Goal: Obtain resource: Download file/media

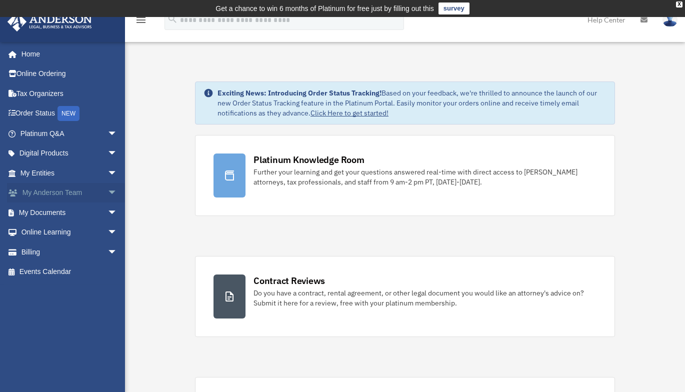
click at [82, 193] on link "My [PERSON_NAME] Team arrow_drop_down" at bounding box center [70, 193] width 126 height 20
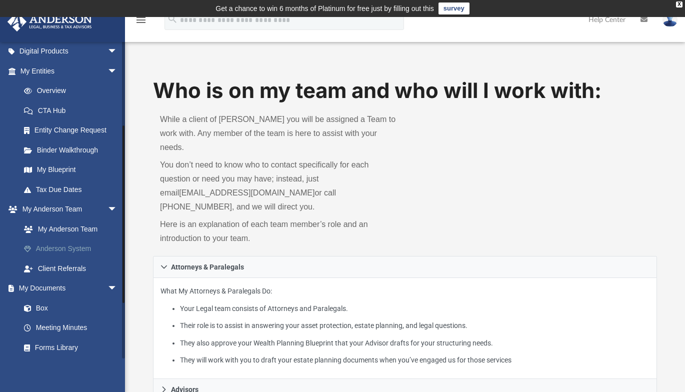
scroll to position [150, 0]
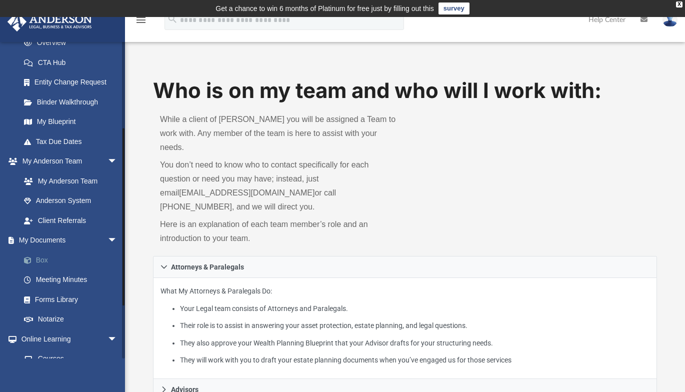
click at [41, 261] on link "Box" at bounding box center [73, 260] width 119 height 20
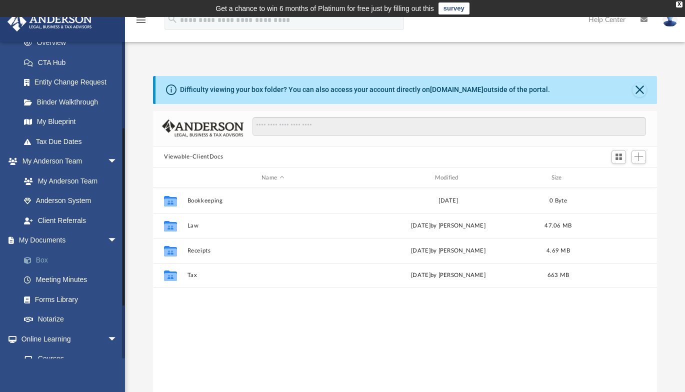
scroll to position [220, 497]
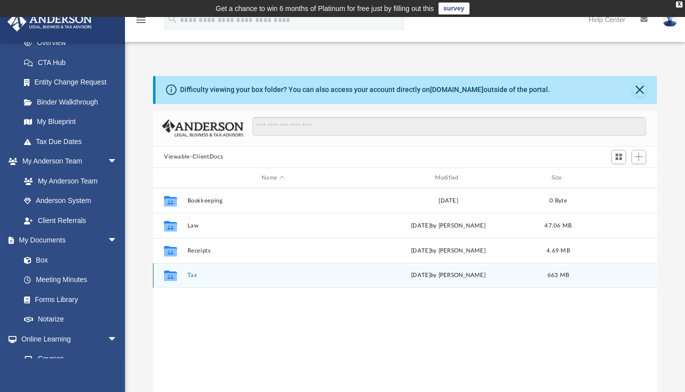
click at [191, 275] on button "Tax" at bounding box center [273, 276] width 171 height 7
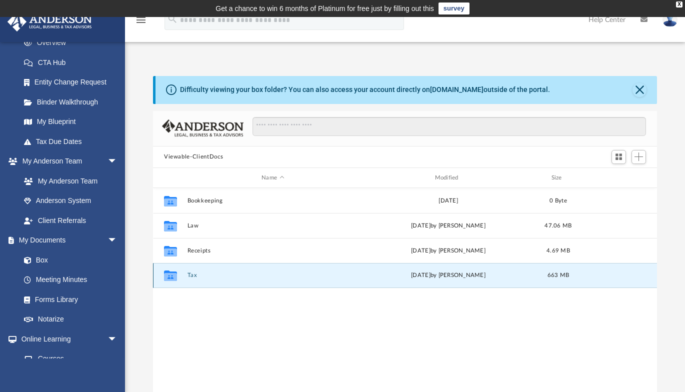
click at [191, 275] on button "Tax" at bounding box center [273, 276] width 171 height 7
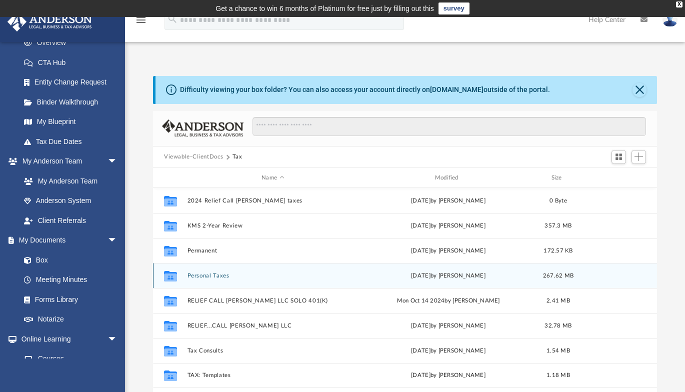
click at [196, 274] on button "Personal Taxes" at bounding box center [273, 276] width 171 height 7
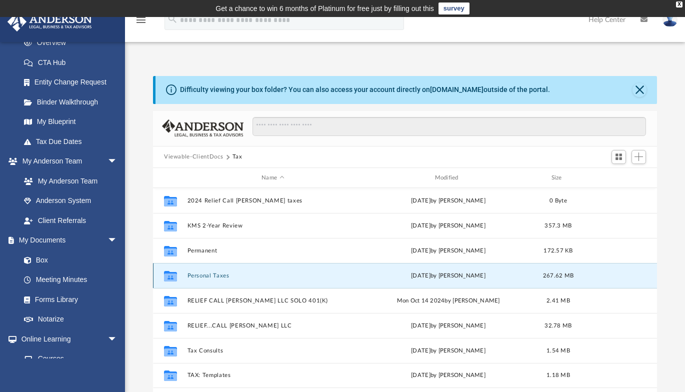
click at [196, 274] on button "Personal Taxes" at bounding box center [273, 276] width 171 height 7
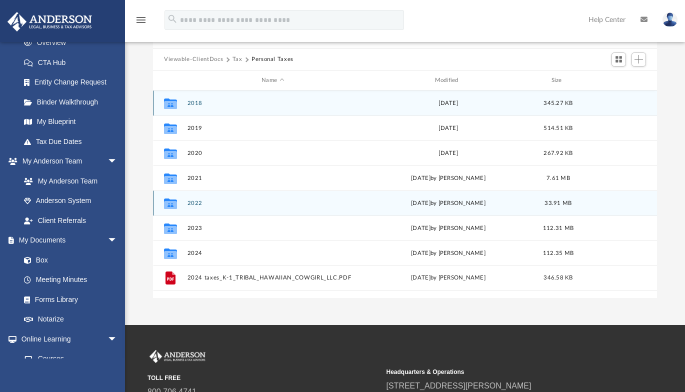
scroll to position [100, 0]
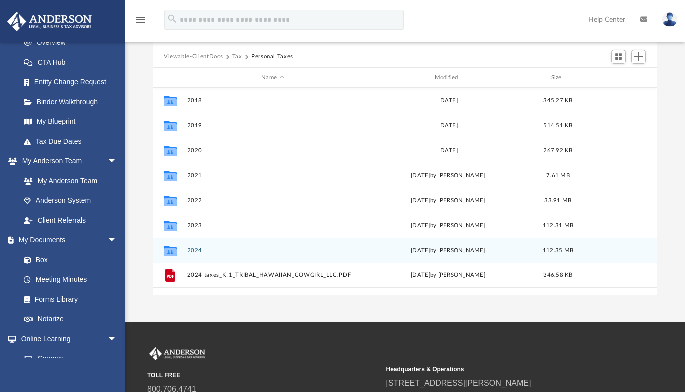
click at [189, 249] on button "2024" at bounding box center [273, 251] width 171 height 7
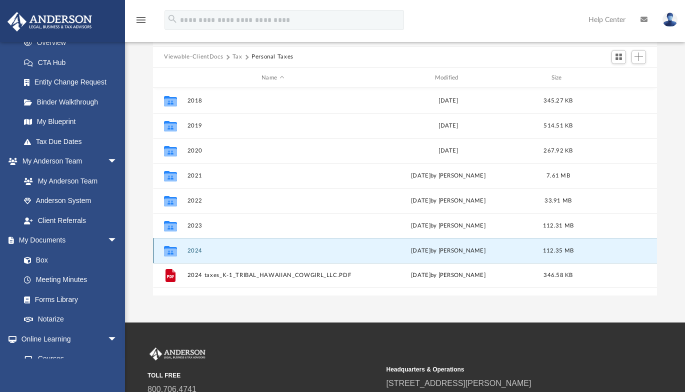
click at [189, 249] on button "2024" at bounding box center [273, 251] width 171 height 7
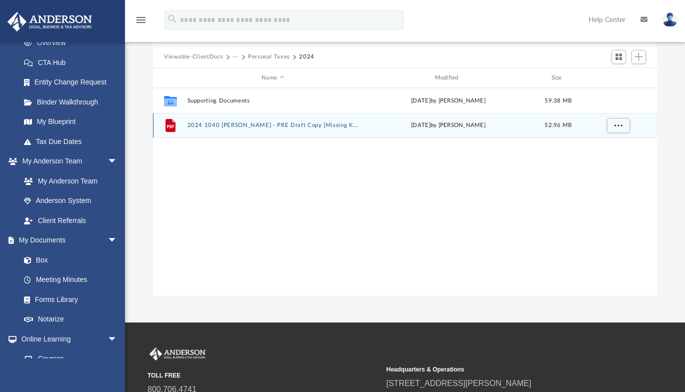
click at [269, 127] on button "2024 1040 [PERSON_NAME] - PRE Draft Copy [Missing K-1].pdf" at bounding box center [273, 126] width 171 height 7
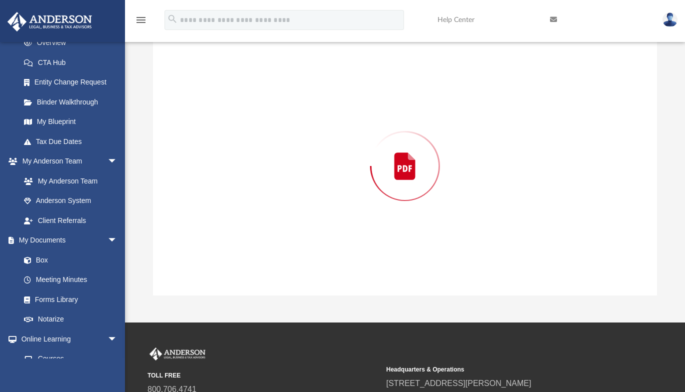
click at [269, 127] on div "Preview" at bounding box center [405, 166] width 504 height 258
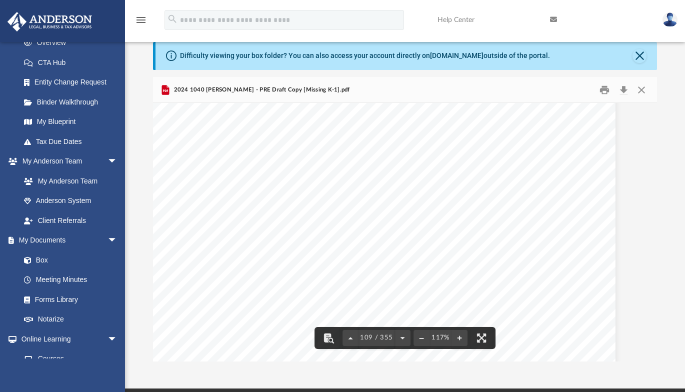
scroll to position [0, 0]
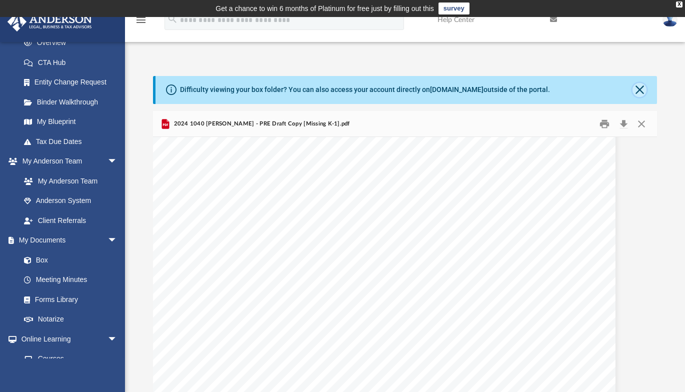
click at [638, 88] on button "Close" at bounding box center [640, 90] width 14 height 14
